Goal: Task Accomplishment & Management: Use online tool/utility

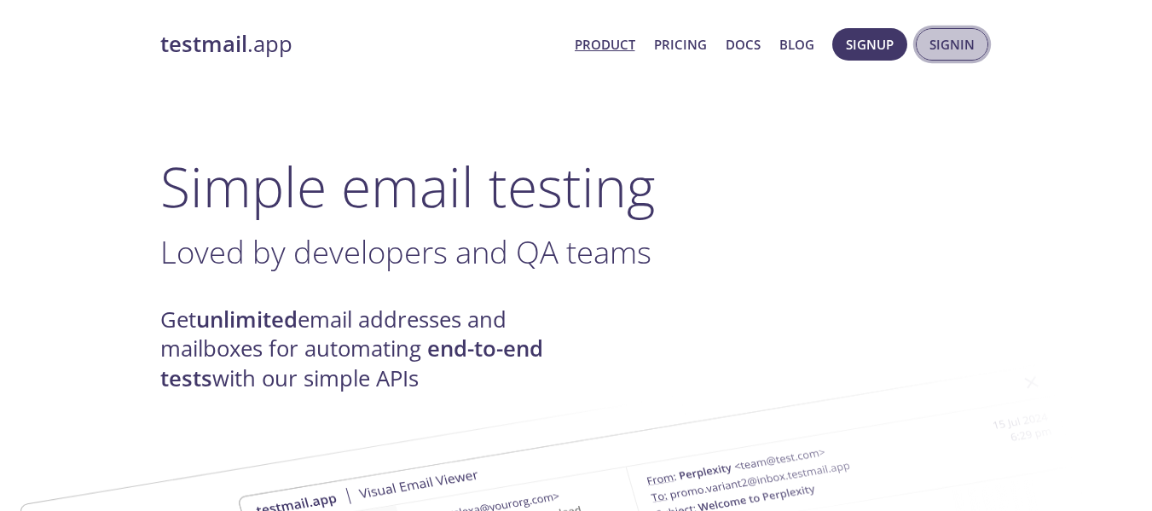
click at [940, 44] on span "Signin" at bounding box center [952, 44] width 45 height 22
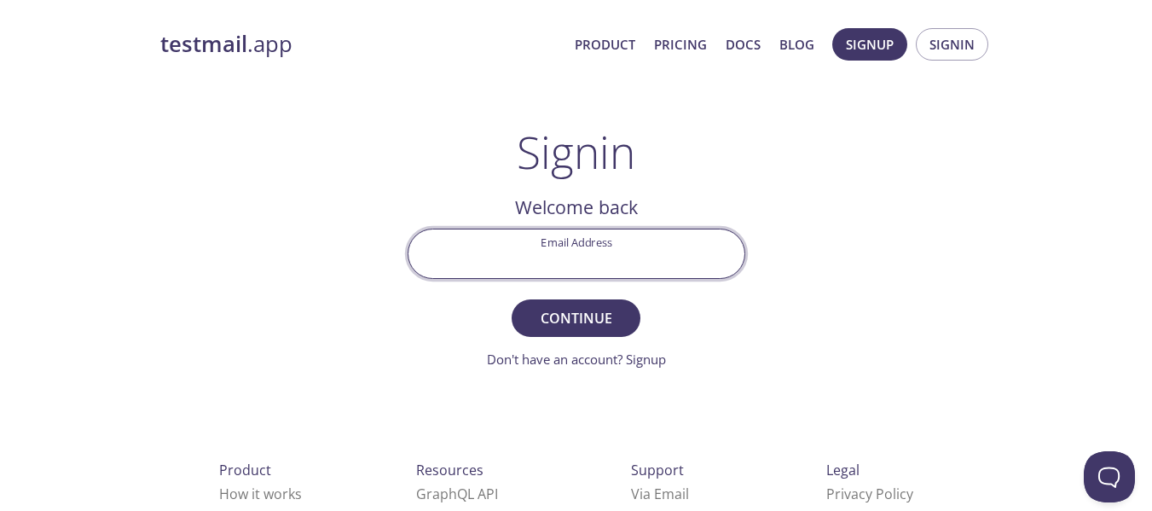
click at [501, 252] on input "Email Address" at bounding box center [577, 253] width 336 height 49
type input "[EMAIL_ADDRESS][DOMAIN_NAME]"
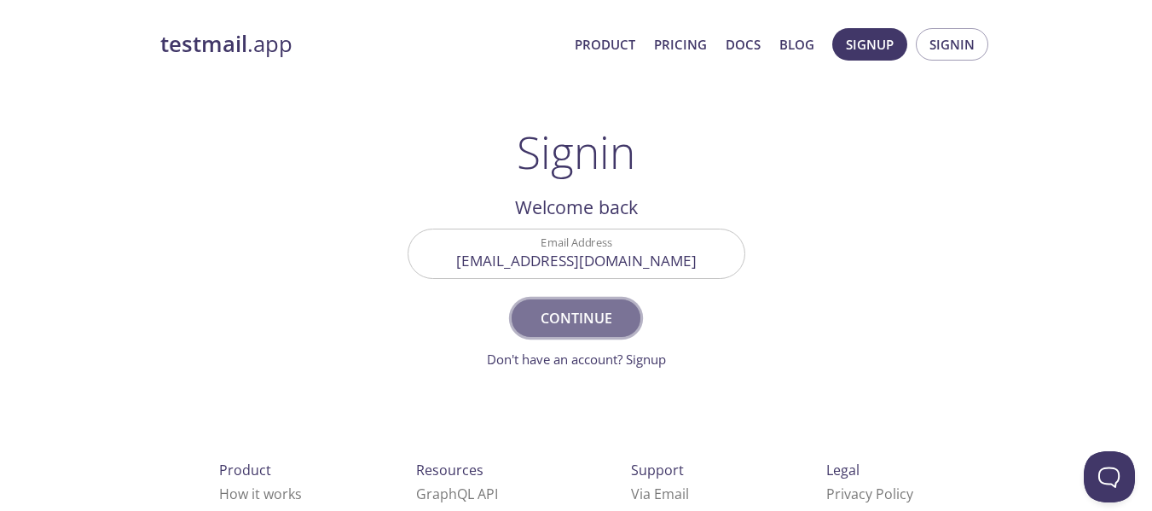
click at [545, 316] on span "Continue" at bounding box center [576, 318] width 90 height 24
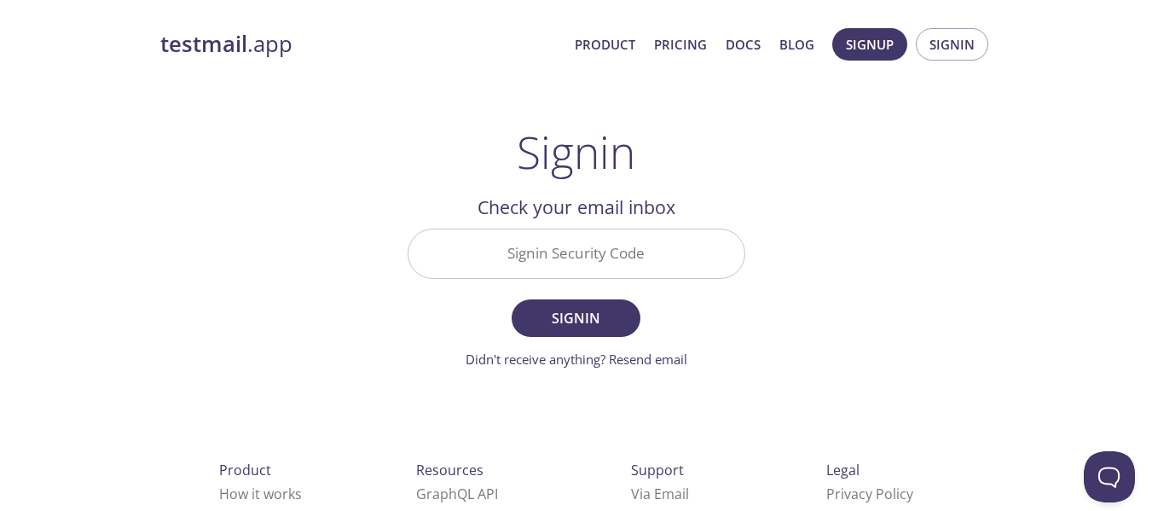
click at [593, 247] on input "Signin Security Code" at bounding box center [577, 253] width 336 height 49
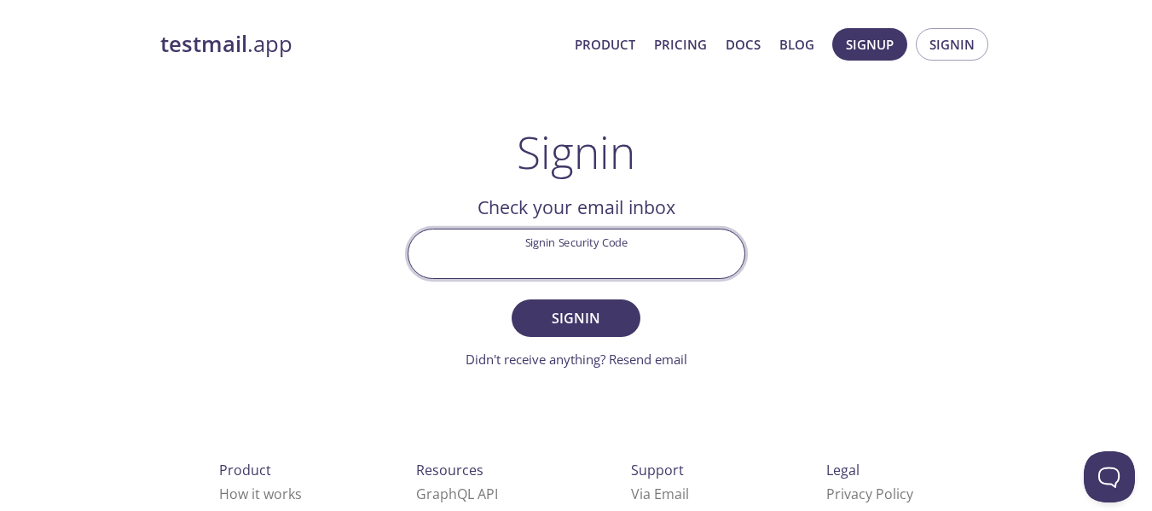
paste input "H65ASZQ"
type input "H65ASZQ"
click at [599, 315] on span "Signin" at bounding box center [576, 318] width 90 height 24
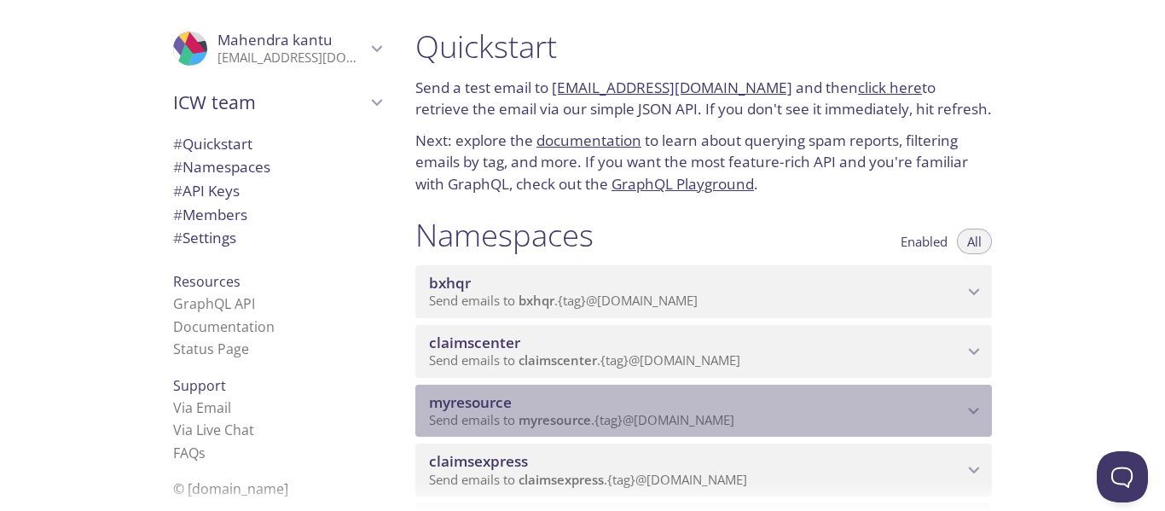
click at [972, 413] on icon "myresource namespace" at bounding box center [974, 411] width 22 height 22
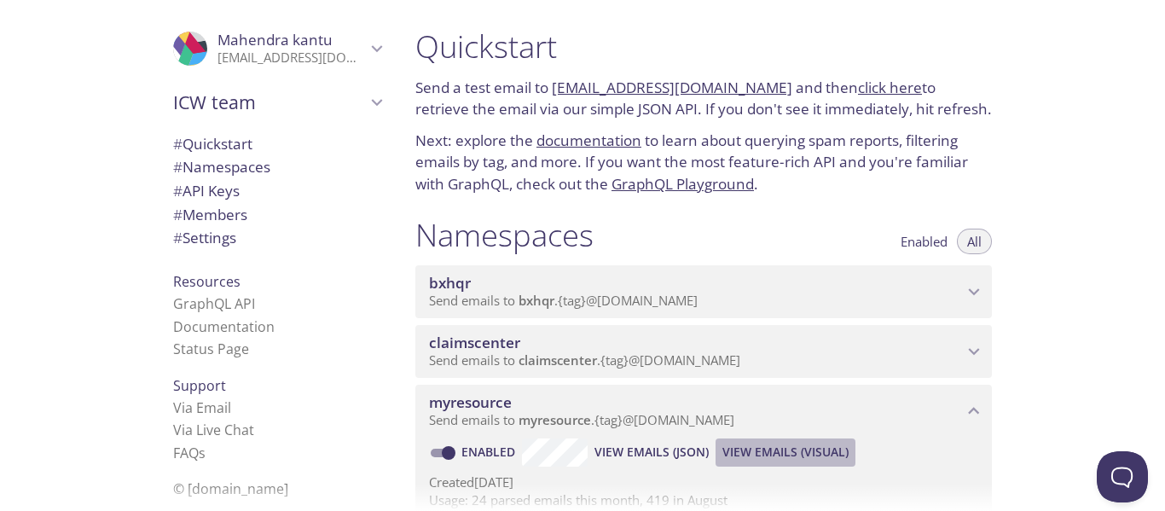
click at [811, 456] on span "View Emails (Visual)" at bounding box center [785, 452] width 126 height 20
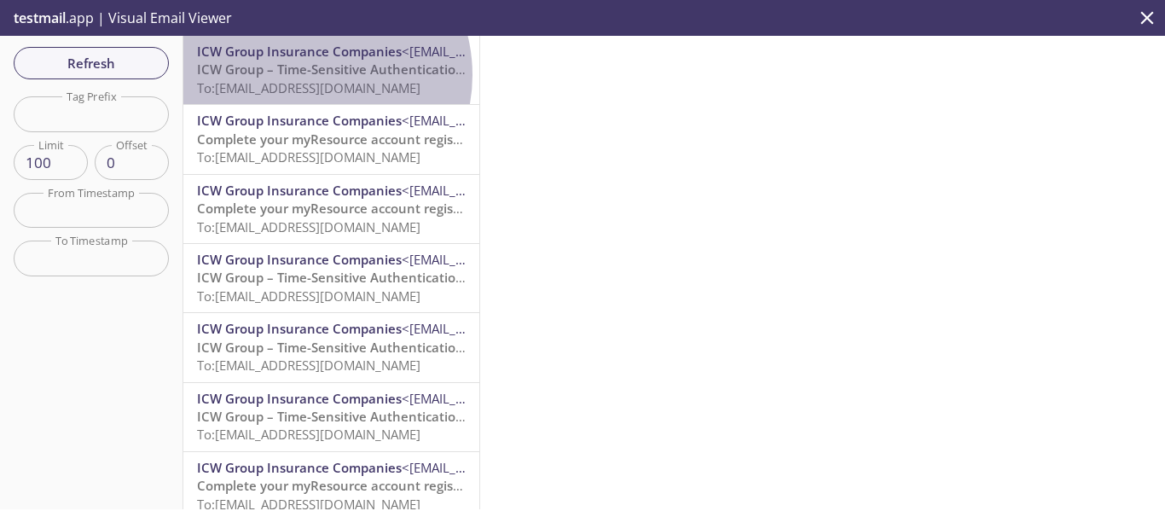
click at [308, 75] on span "ICW Group – Time-Sensitive Authentication Code" at bounding box center [348, 69] width 302 height 17
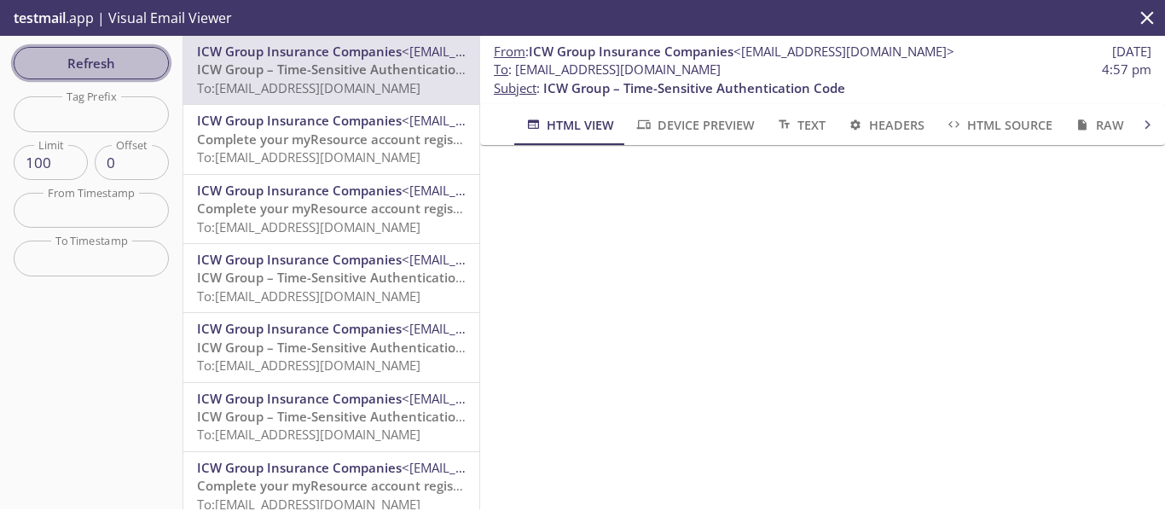
click at [108, 49] on button "Refresh" at bounding box center [91, 63] width 155 height 32
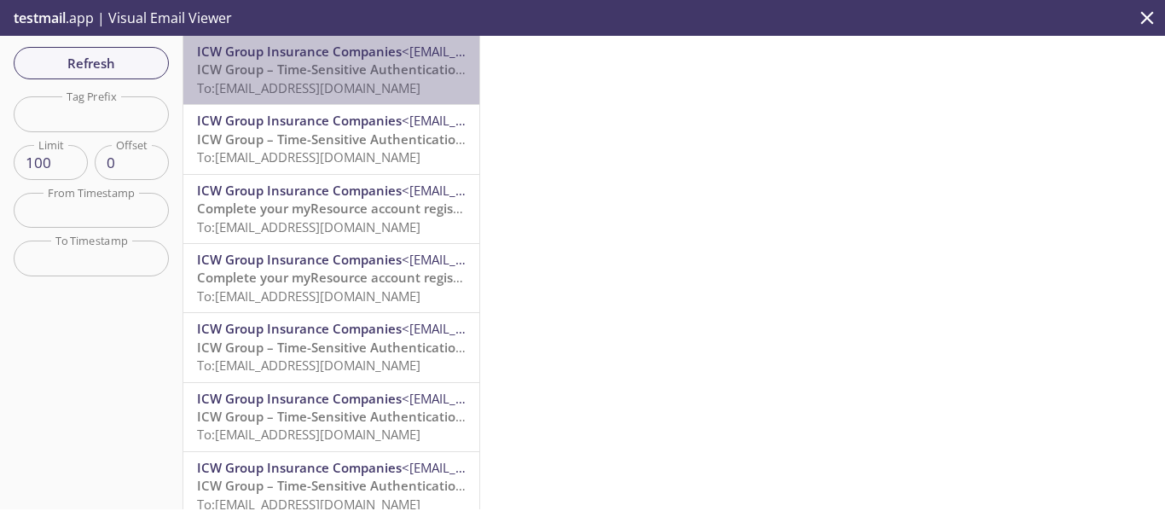
click at [362, 83] on span "To: [EMAIL_ADDRESS][DOMAIN_NAME]" at bounding box center [308, 87] width 223 height 17
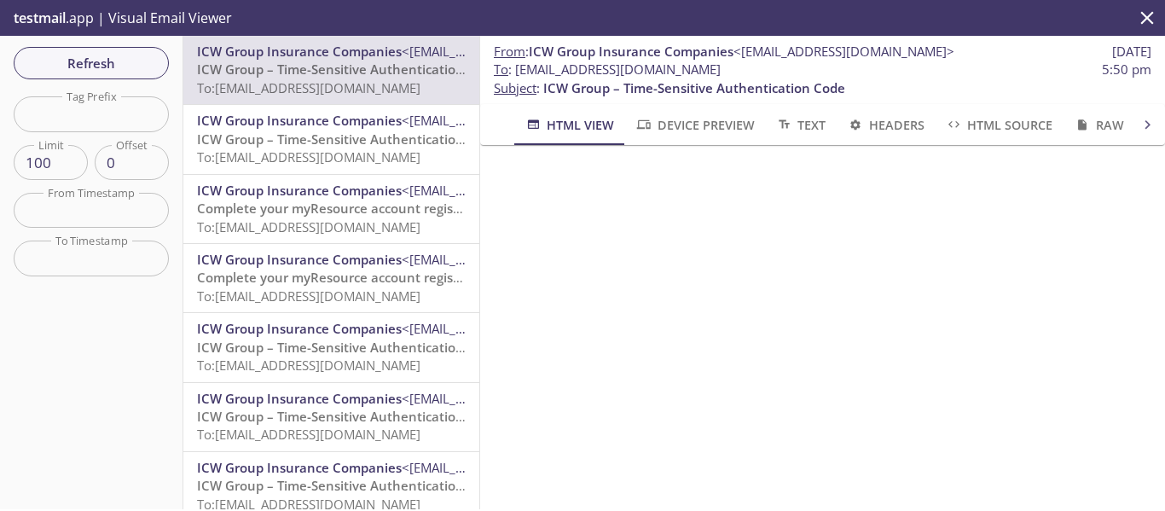
drag, startPoint x: 796, startPoint y: 66, endPoint x: 518, endPoint y: 75, distance: 278.2
click at [518, 75] on span "To : [EMAIL_ADDRESS][DOMAIN_NAME] 5:50 pm" at bounding box center [823, 70] width 658 height 18
copy span "[EMAIL_ADDRESS][DOMAIN_NAME]"
click at [131, 57] on span "Refresh" at bounding box center [91, 63] width 128 height 22
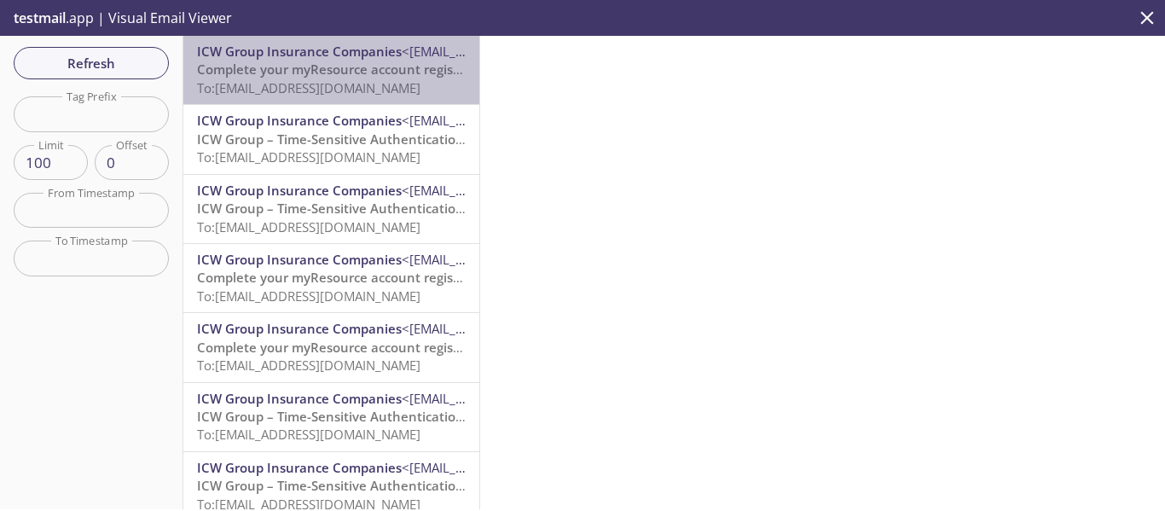
click at [376, 68] on span "Complete your myResource account registration" at bounding box center [346, 69] width 299 height 17
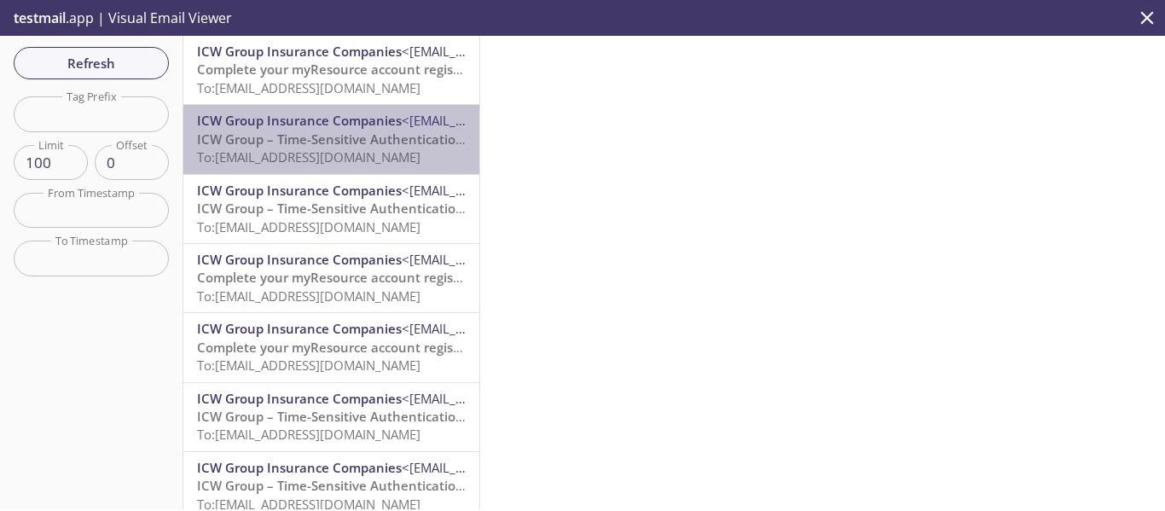
click at [390, 148] on p "ICW Group – Time-Sensitive Authentication Code To: [EMAIL_ADDRESS][DOMAIN_NAME]" at bounding box center [331, 149] width 269 height 37
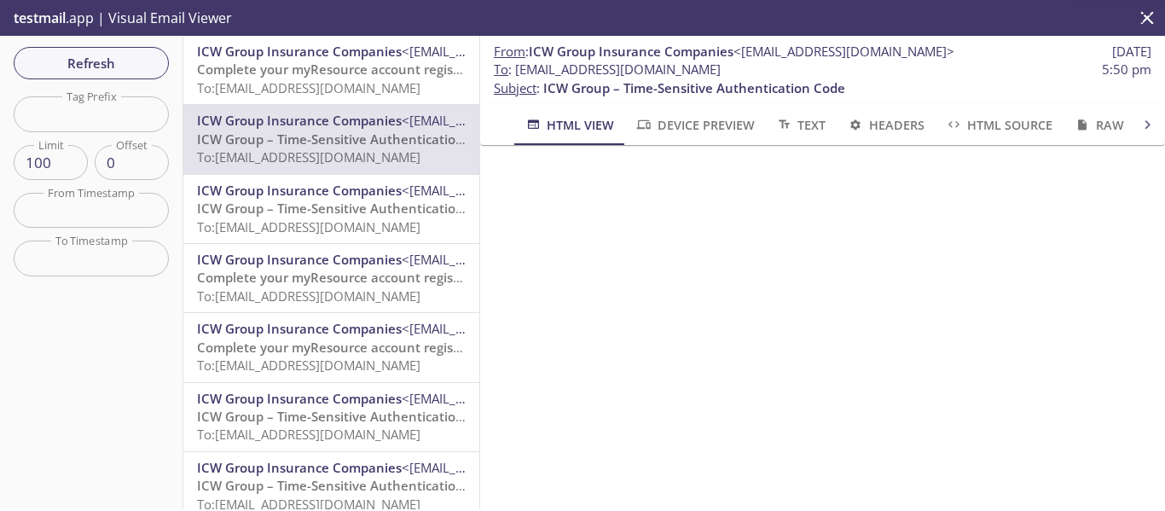
click at [382, 79] on span "To: [EMAIL_ADDRESS][DOMAIN_NAME]" at bounding box center [308, 87] width 223 height 17
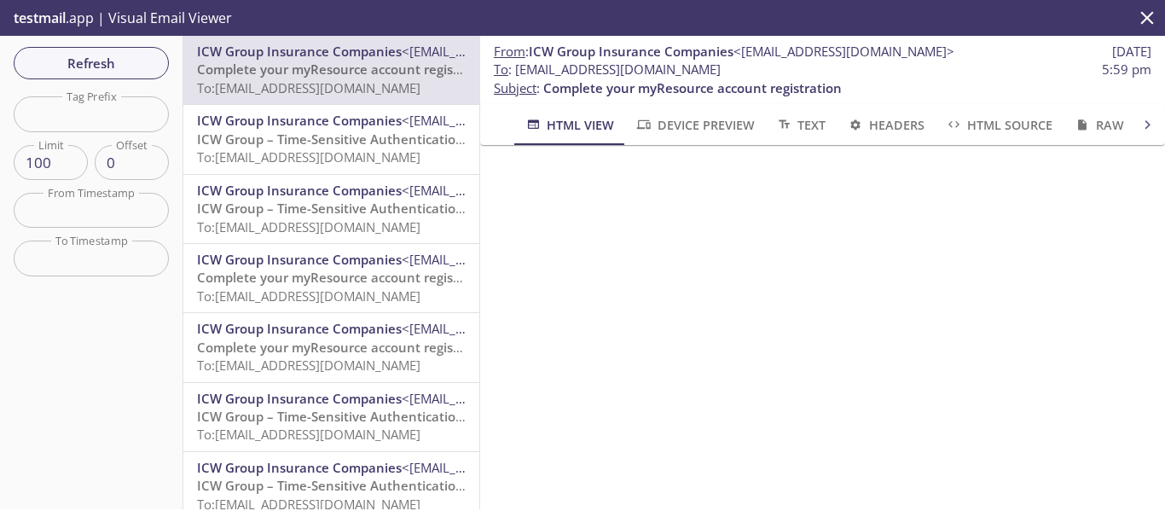
drag, startPoint x: 1112, startPoint y: 235, endPoint x: 1117, endPoint y: 380, distance: 144.2
click at [1117, 380] on iframe at bounding box center [823, 290] width 644 height 251
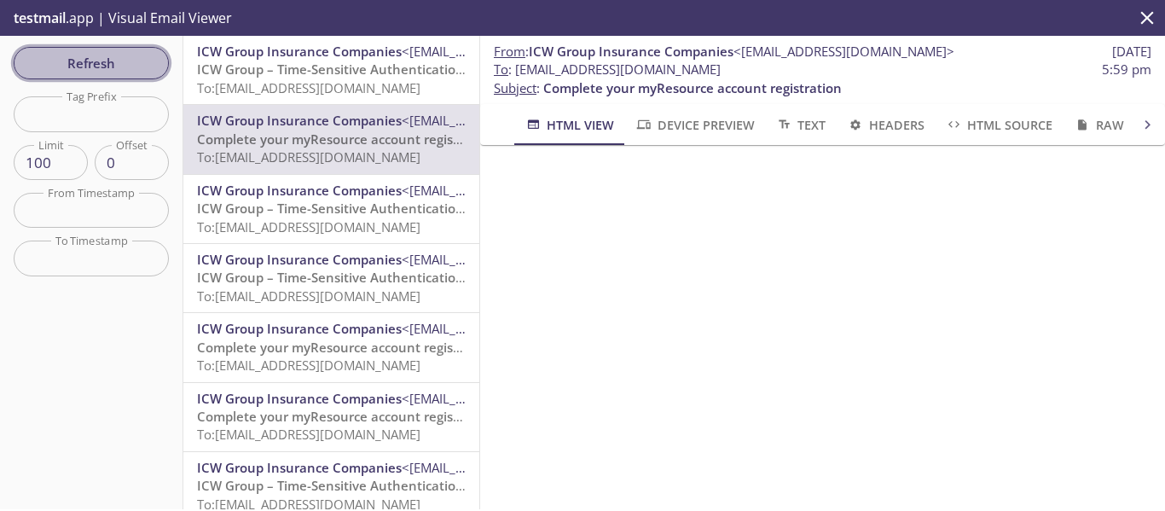
click at [103, 72] on span "Refresh" at bounding box center [91, 63] width 128 height 22
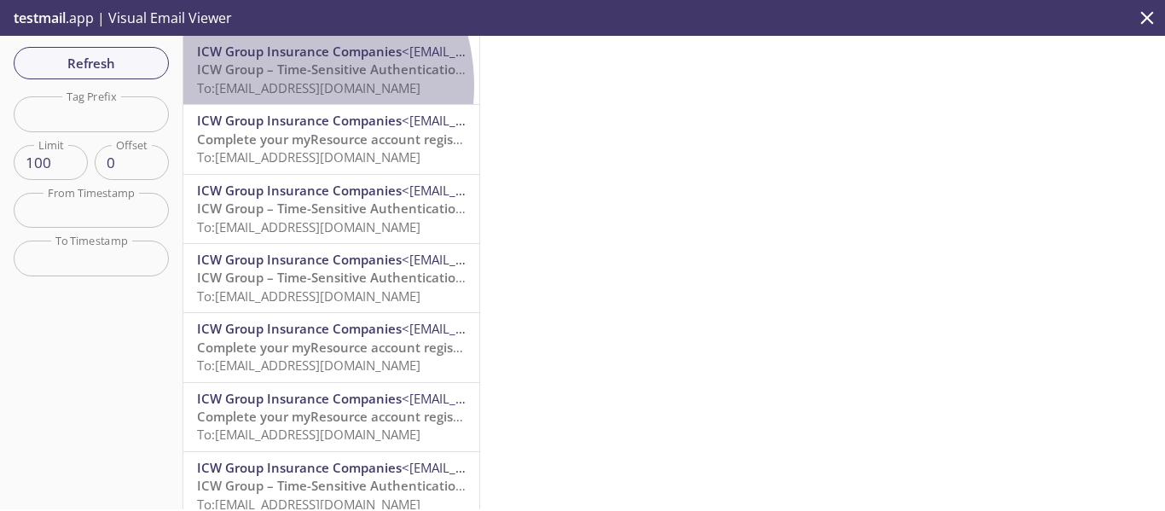
click at [273, 85] on span "To: [EMAIL_ADDRESS][DOMAIN_NAME]" at bounding box center [308, 87] width 223 height 17
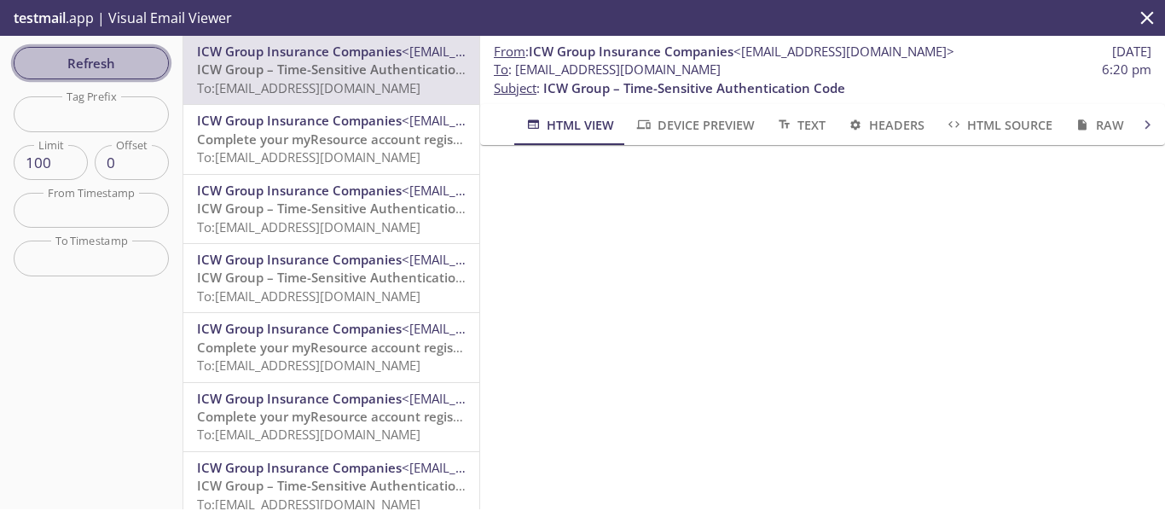
click at [125, 65] on span "Refresh" at bounding box center [91, 63] width 128 height 22
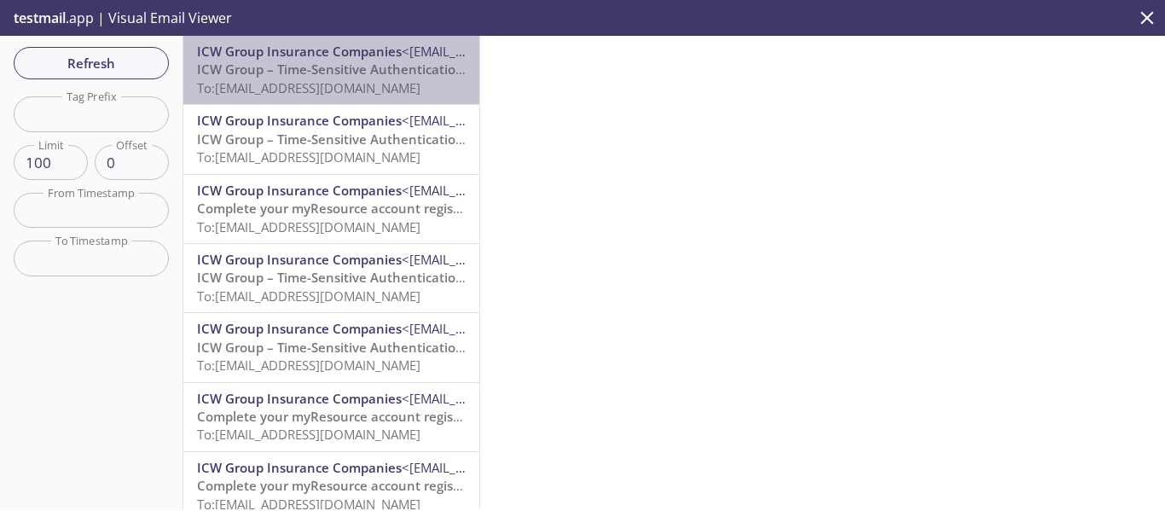
click at [380, 63] on span "ICW Group – Time-Sensitive Authentication Code" at bounding box center [348, 69] width 302 height 17
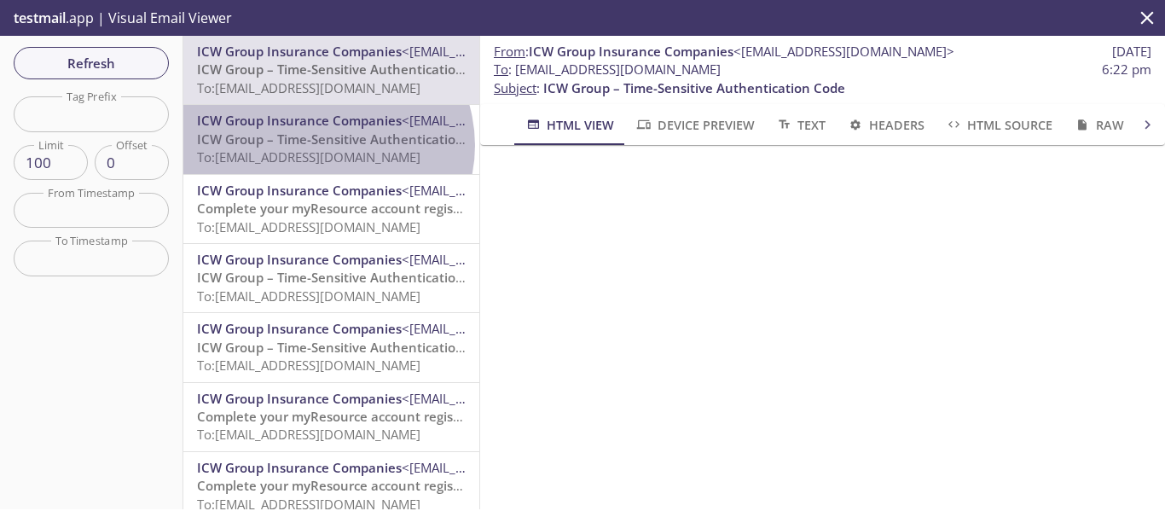
click at [326, 145] on span "ICW Group – Time-Sensitive Authentication Code" at bounding box center [348, 139] width 302 height 17
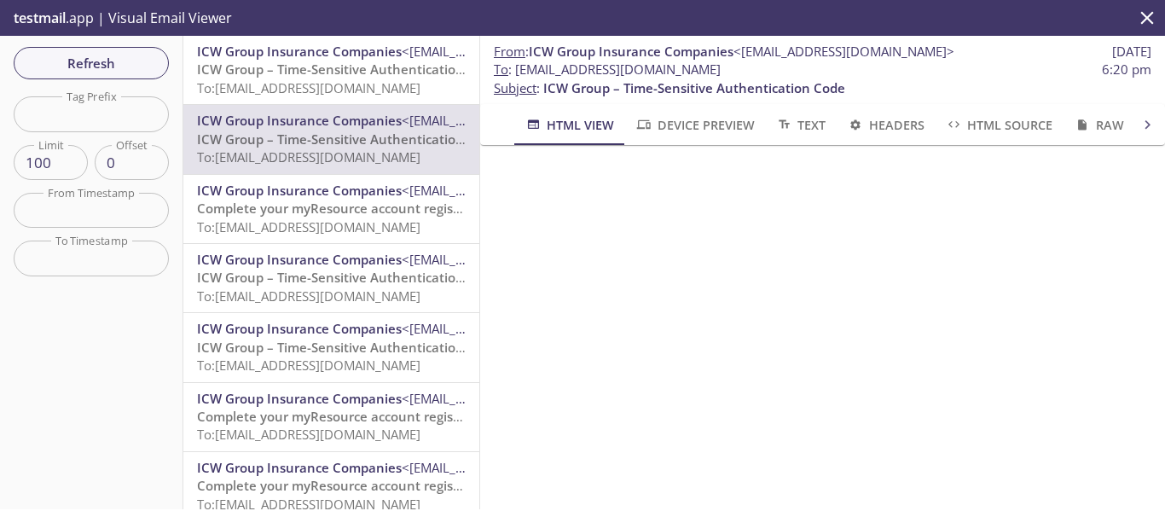
drag, startPoint x: 792, startPoint y: 71, endPoint x: 632, endPoint y: 65, distance: 160.5
click at [632, 65] on span "To : [EMAIL_ADDRESS][DOMAIN_NAME]" at bounding box center [607, 70] width 227 height 18
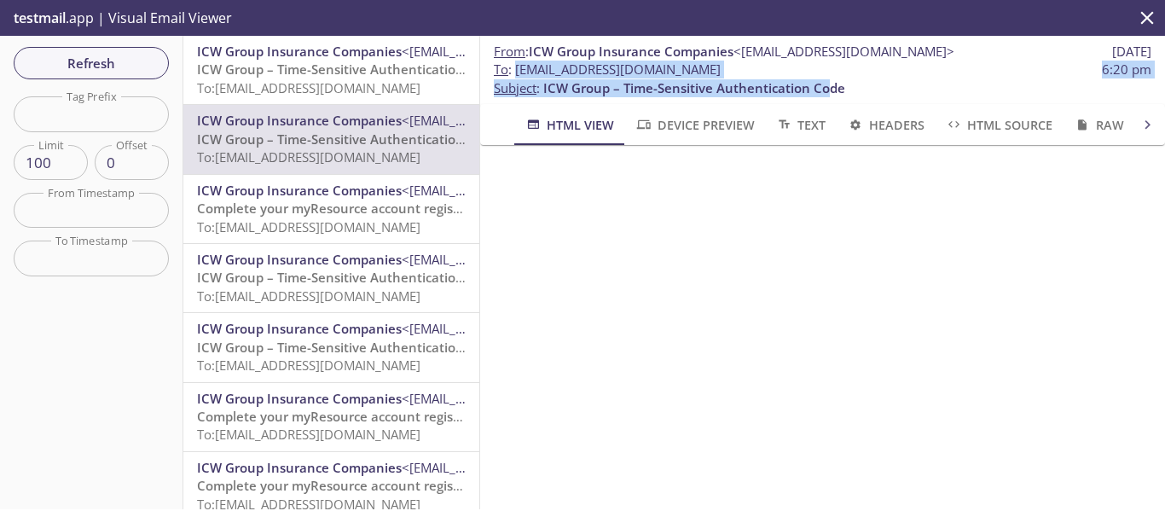
drag, startPoint x: 517, startPoint y: 70, endPoint x: 830, endPoint y: 78, distance: 313.2
click at [830, 78] on p "To : [EMAIL_ADDRESS][DOMAIN_NAME] 6:20 pm Subject : ICW Group – Time-Sensitive …" at bounding box center [823, 79] width 658 height 37
copy p "[EMAIL_ADDRESS][DOMAIN_NAME] 6:20 pm Subject : ICW Group – Time-Sensitive Authe…"
click at [657, 80] on span "ICW Group – Time-Sensitive Authentication Code" at bounding box center [694, 87] width 302 height 17
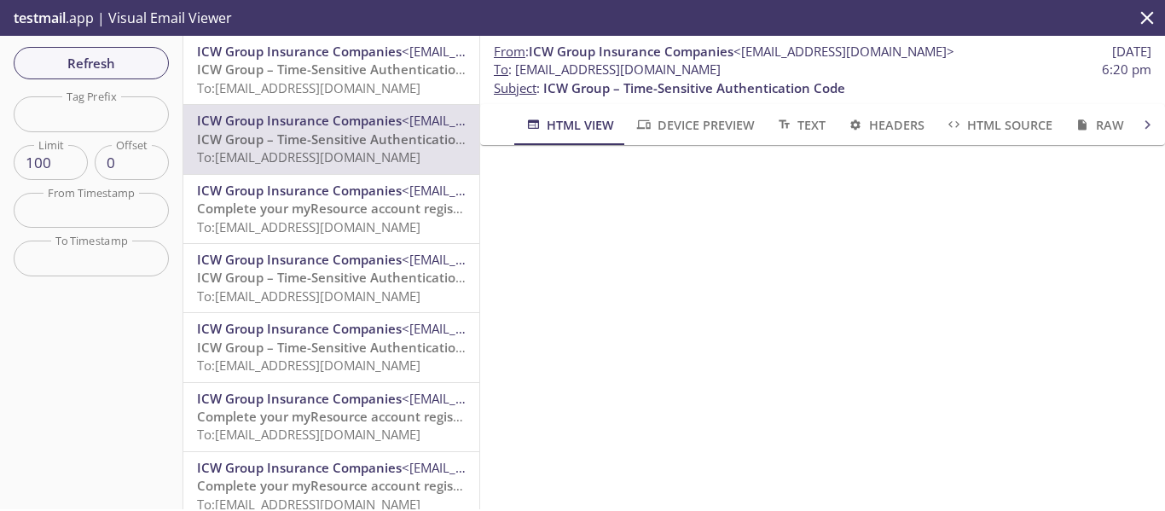
click at [804, 73] on span "To : [EMAIL_ADDRESS][DOMAIN_NAME] 6:20 pm" at bounding box center [823, 70] width 658 height 18
drag, startPoint x: 732, startPoint y: 69, endPoint x: 517, endPoint y: 66, distance: 215.0
click at [517, 66] on span "To : [EMAIL_ADDRESS][DOMAIN_NAME]" at bounding box center [607, 70] width 227 height 18
copy span "[EMAIL_ADDRESS][DOMAIN_NAME]"
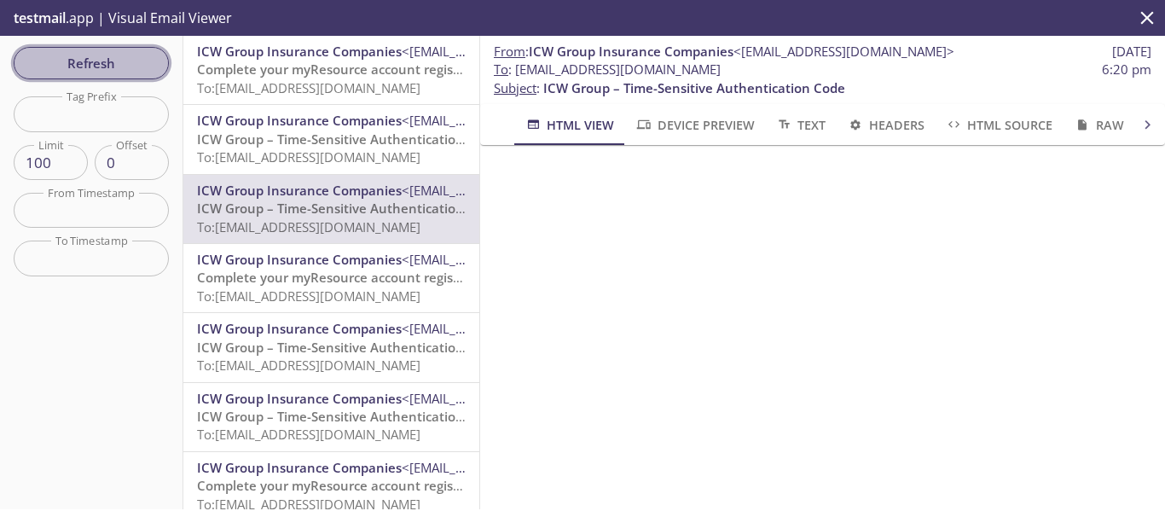
click at [78, 69] on span "Refresh" at bounding box center [91, 63] width 128 height 22
